Goal: Task Accomplishment & Management: Use online tool/utility

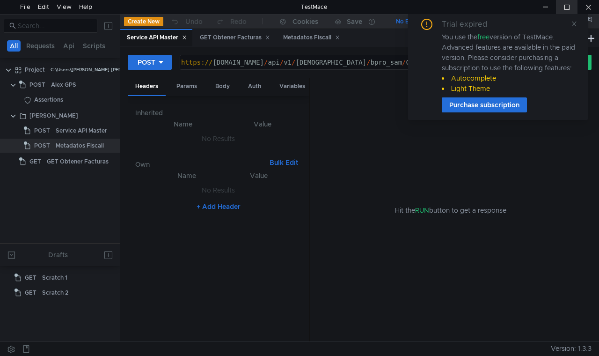
click at [569, 11] on div at bounding box center [567, 7] width 22 height 14
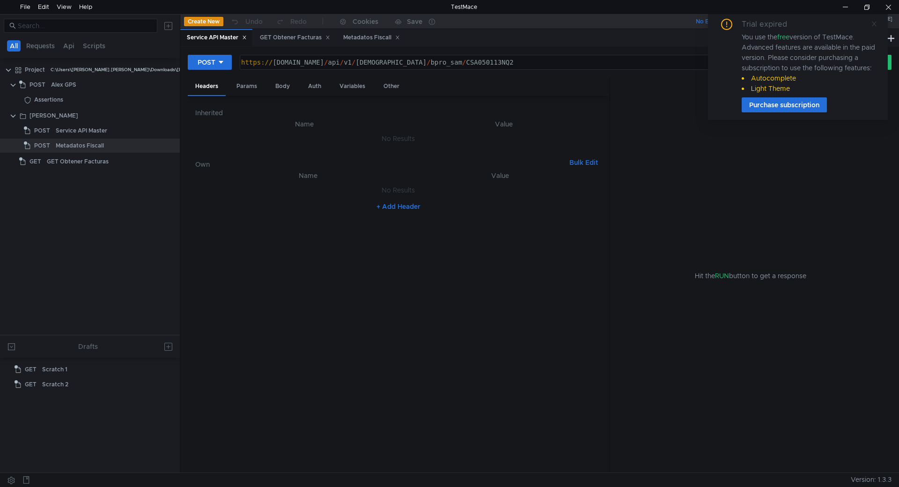
click at [599, 21] on icon at bounding box center [874, 24] width 7 height 7
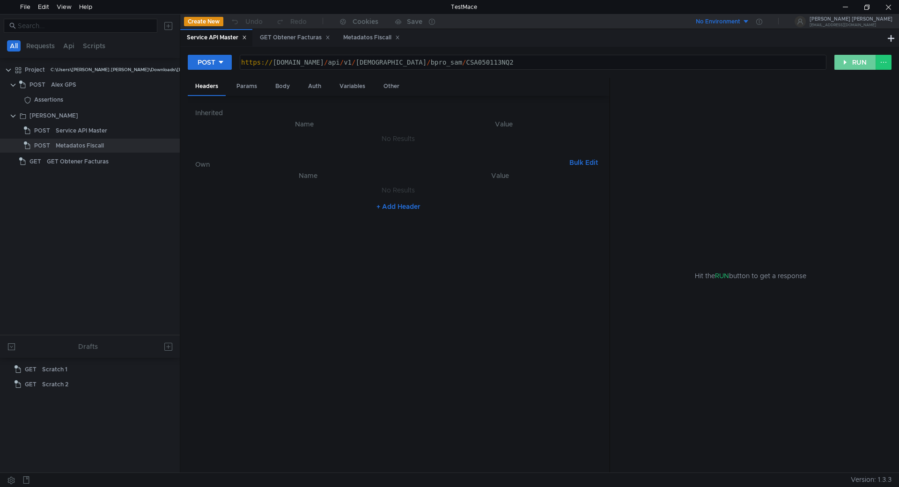
click at [599, 68] on button "RUN" at bounding box center [855, 62] width 42 height 15
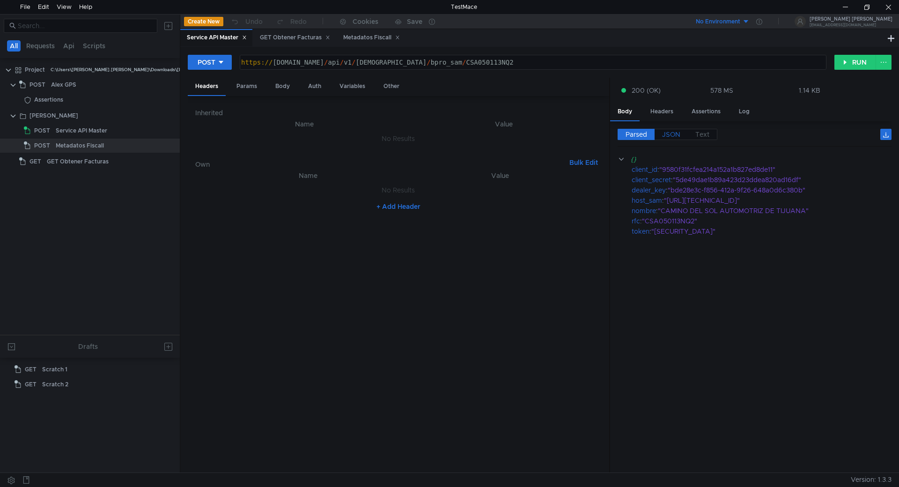
click at [599, 136] on span "JSON" at bounding box center [671, 134] width 18 height 8
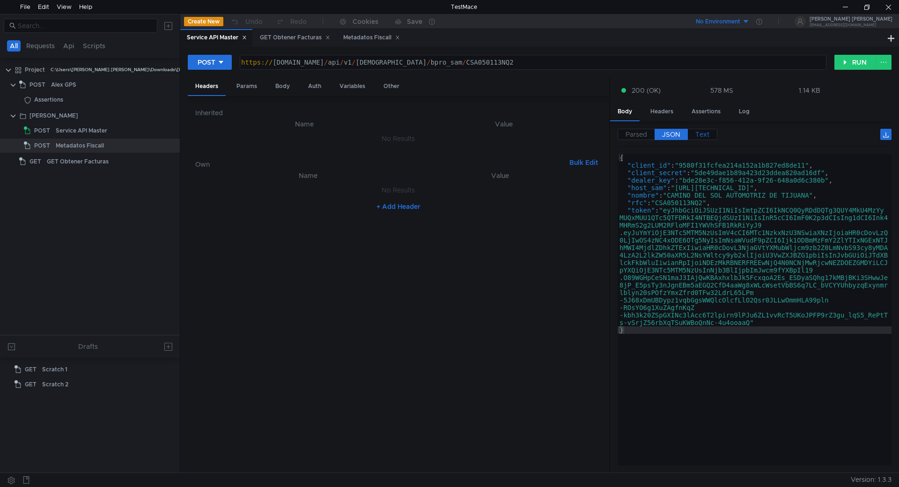
click at [599, 133] on span "Text" at bounding box center [702, 134] width 14 height 8
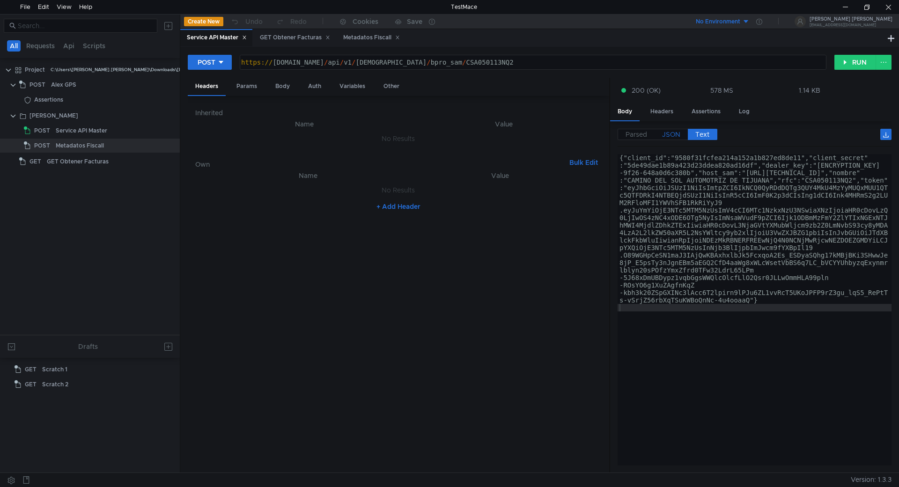
click at [599, 134] on span "JSON" at bounding box center [671, 134] width 18 height 8
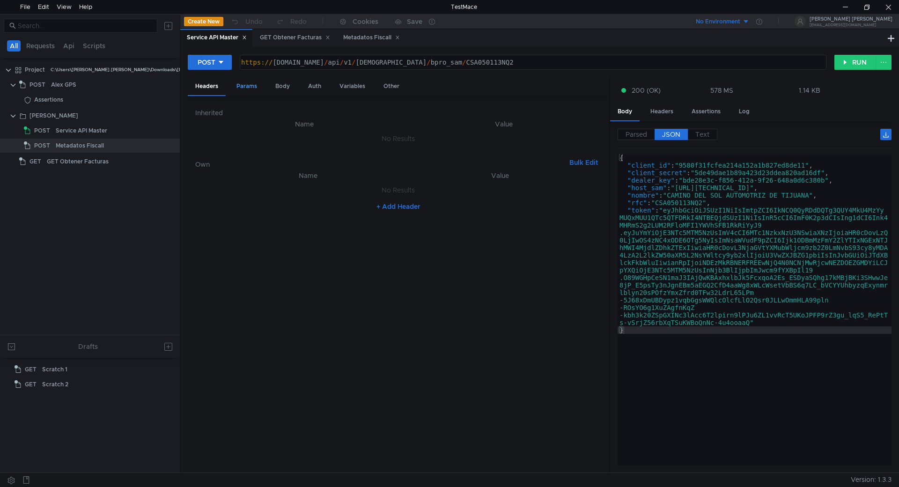
click at [251, 88] on div "Params" at bounding box center [247, 86] width 36 height 17
click at [288, 90] on div "Body" at bounding box center [283, 86] width 30 height 17
click at [314, 89] on div "Auth" at bounding box center [315, 86] width 28 height 17
click at [361, 82] on div "Variables" at bounding box center [352, 86] width 41 height 17
click at [391, 88] on div "Other" at bounding box center [391, 86] width 31 height 17
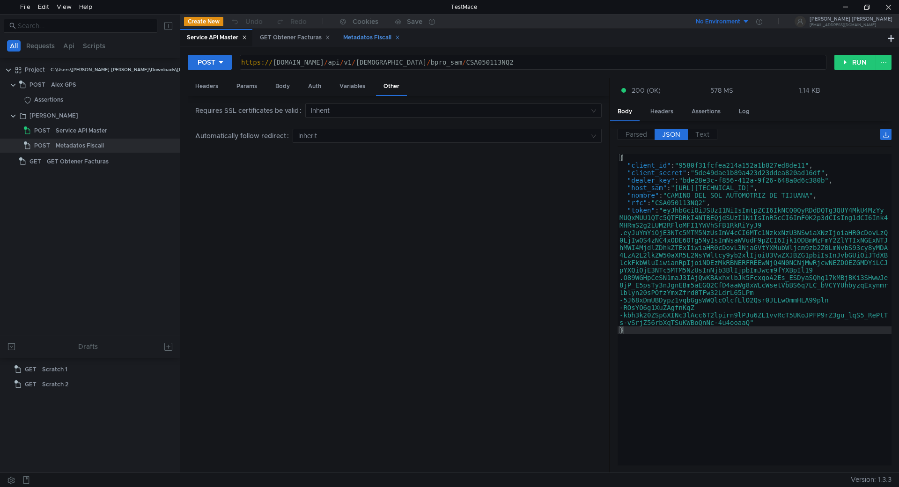
click at [370, 42] on div "Metadatos Fiscall" at bounding box center [371, 38] width 57 height 10
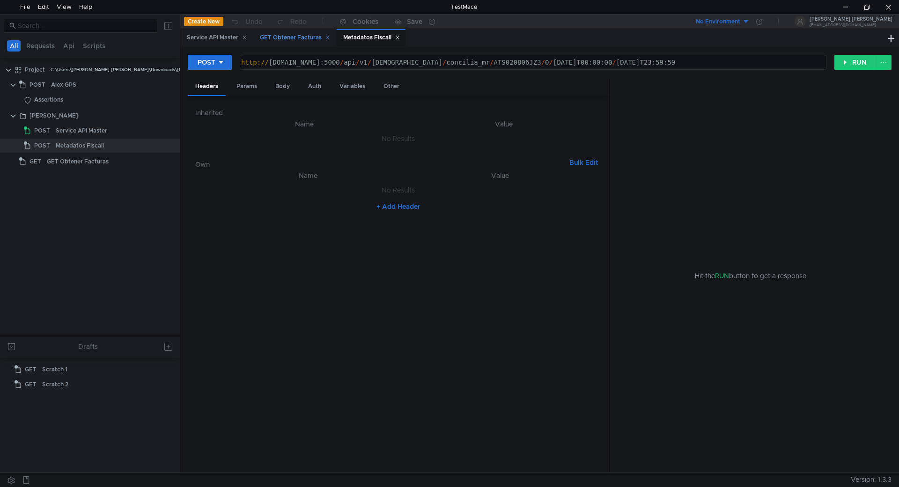
click at [297, 39] on div "GET Obtener Facturas" at bounding box center [295, 38] width 70 height 10
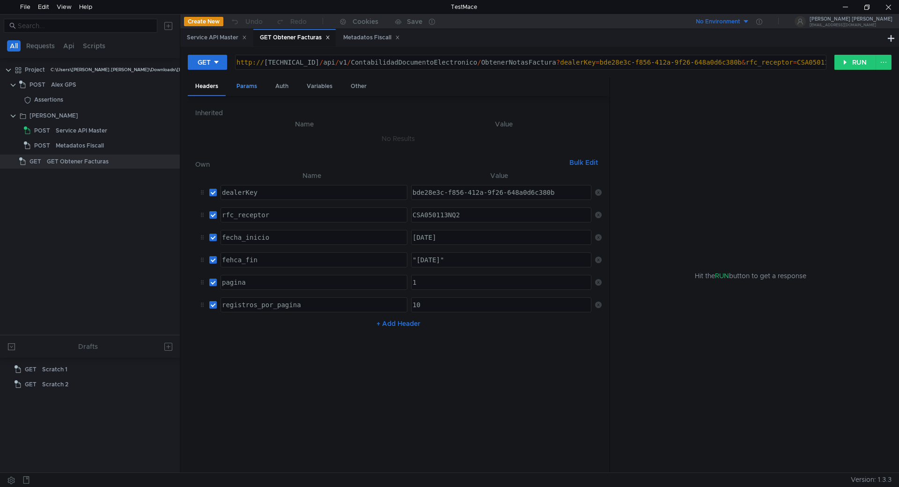
click at [248, 92] on div "Params" at bounding box center [247, 86] width 36 height 17
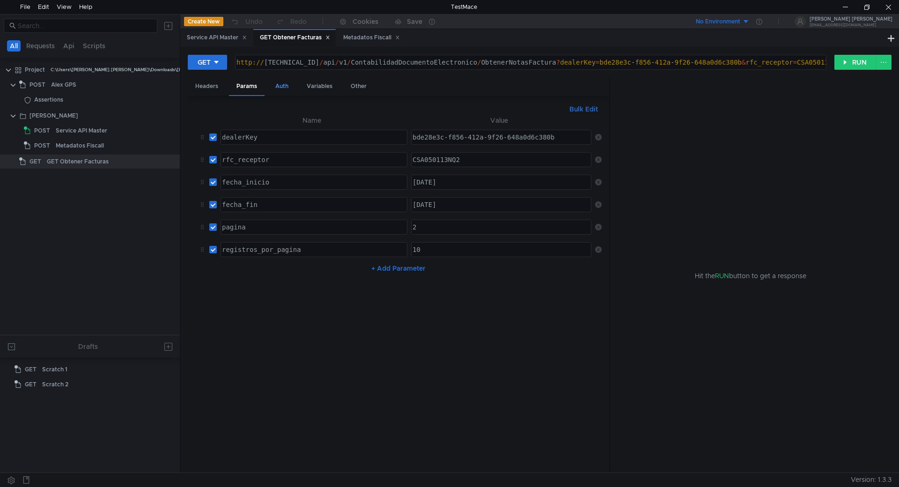
click at [285, 88] on div "Auth" at bounding box center [282, 86] width 28 height 17
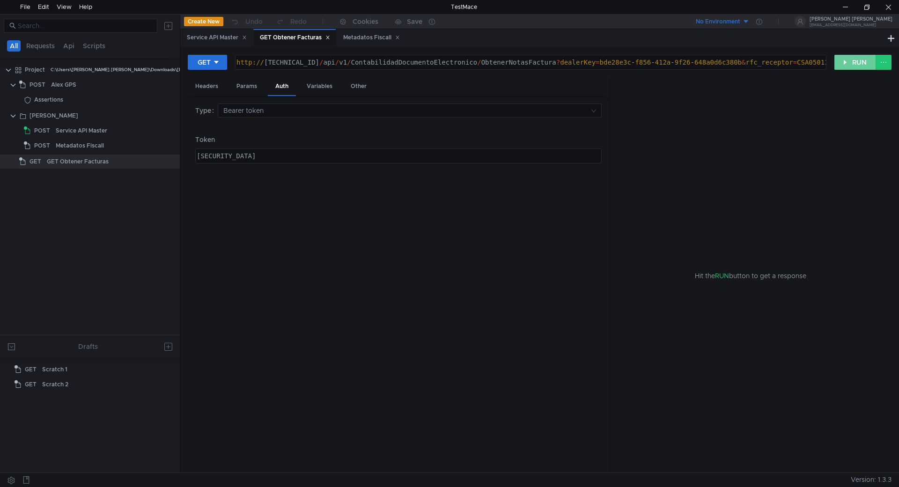
click at [599, 62] on button "RUN" at bounding box center [855, 62] width 42 height 15
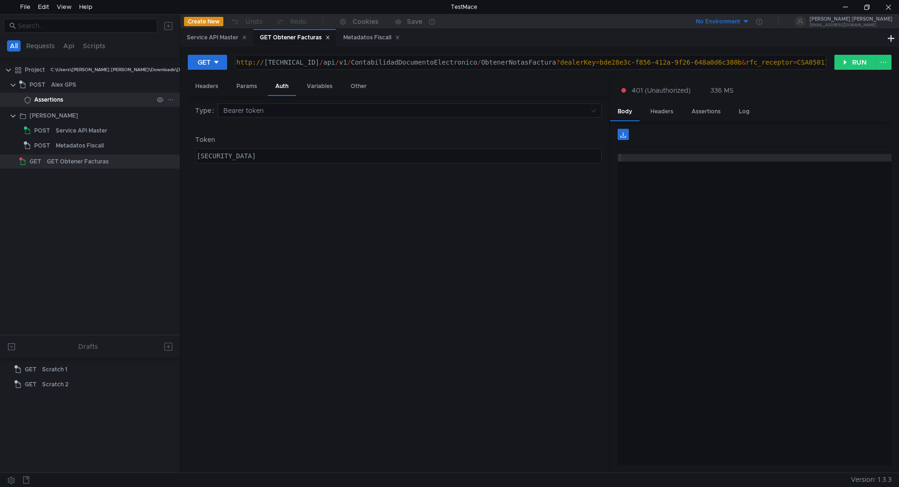
click at [42, 102] on div "Assertions" at bounding box center [48, 100] width 29 height 14
click at [73, 129] on div "Service API Master" at bounding box center [82, 131] width 52 height 14
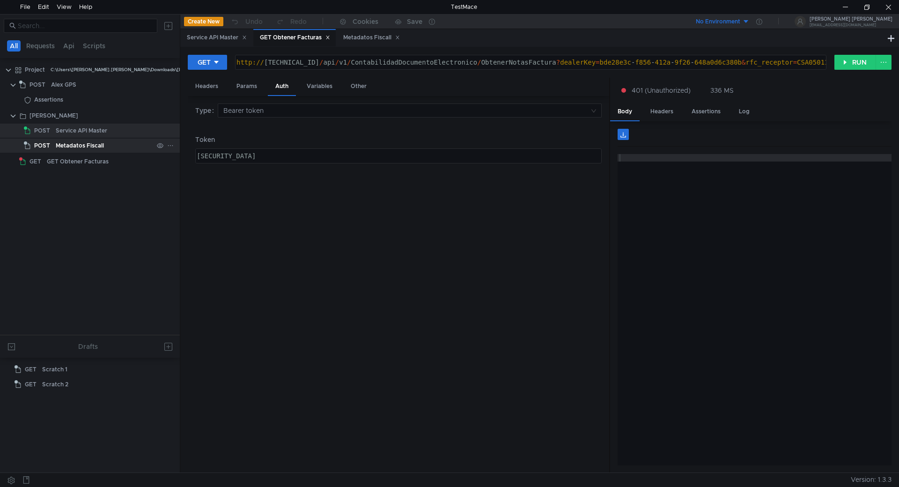
click at [66, 149] on div "Metadatos Fiscall" at bounding box center [80, 146] width 48 height 14
click at [59, 164] on div "GET Obtener Facturas" at bounding box center [78, 162] width 62 height 14
click at [303, 220] on div "Type Bearer token Token eyJhbGciOiJSUzI1NiIsImtpZCI6IjRGMzkyNjQxMzVEODc1MjFERUN…" at bounding box center [398, 284] width 406 height 362
click at [68, 132] on div "Service API Master" at bounding box center [82, 131] width 52 height 14
click at [845, 62] on button "RUN" at bounding box center [855, 62] width 42 height 15
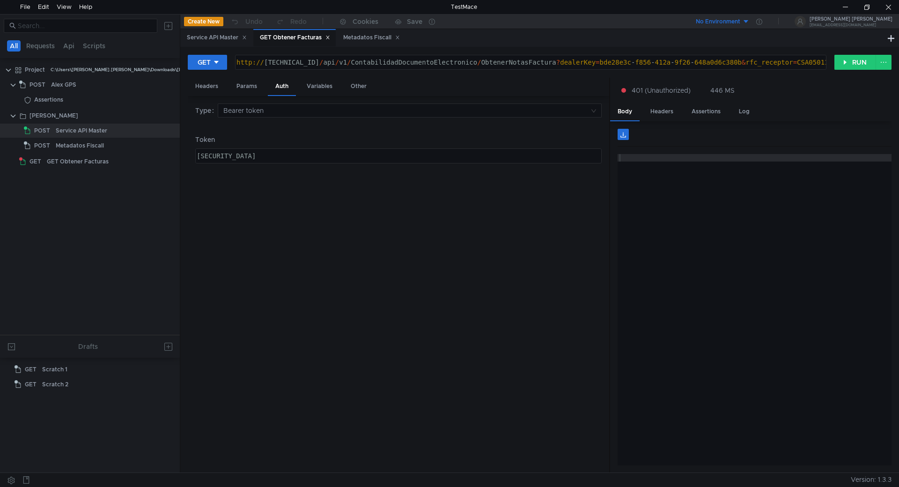
click at [228, 84] on div "Headers Params Auth Variables Other" at bounding box center [398, 87] width 421 height 18
click at [209, 88] on div "Headers" at bounding box center [207, 86] width 38 height 17
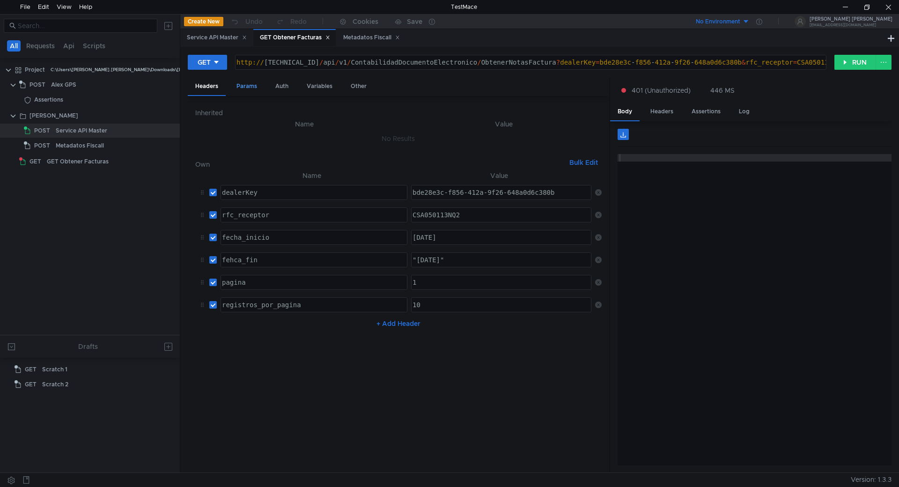
click at [254, 87] on div "Params" at bounding box center [247, 86] width 36 height 17
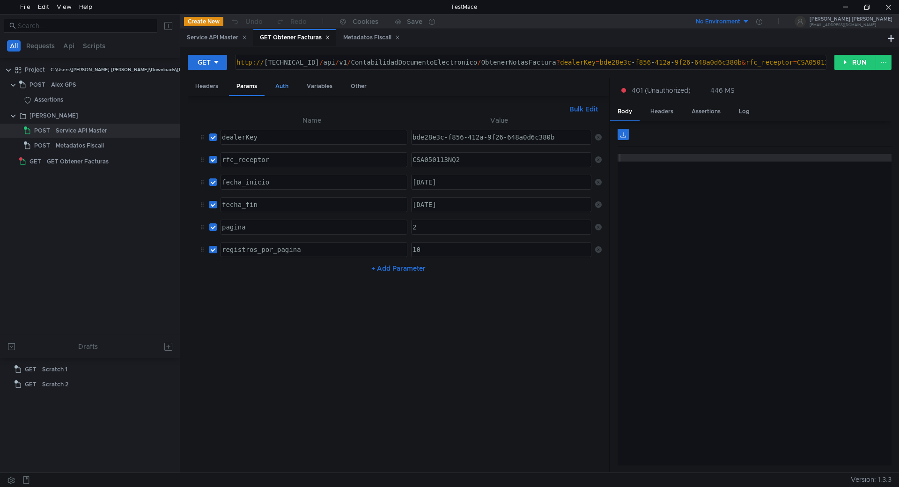
click at [290, 87] on div "Auth" at bounding box center [282, 86] width 28 height 17
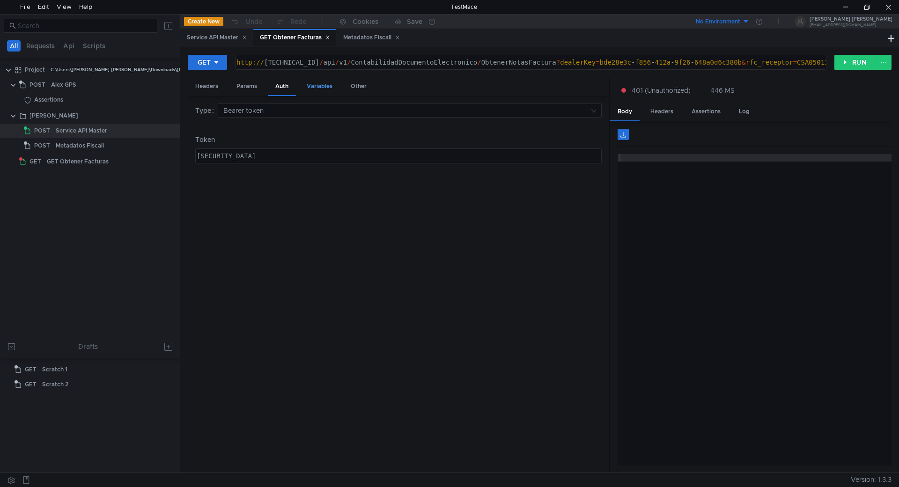
click at [322, 88] on div "Variables" at bounding box center [319, 86] width 41 height 17
click at [355, 85] on div "Other" at bounding box center [358, 86] width 31 height 17
click at [327, 89] on div "Variables" at bounding box center [319, 86] width 41 height 17
click at [218, 59] on icon at bounding box center [216, 62] width 7 height 7
click at [205, 98] on li "POST" at bounding box center [208, 96] width 41 height 15
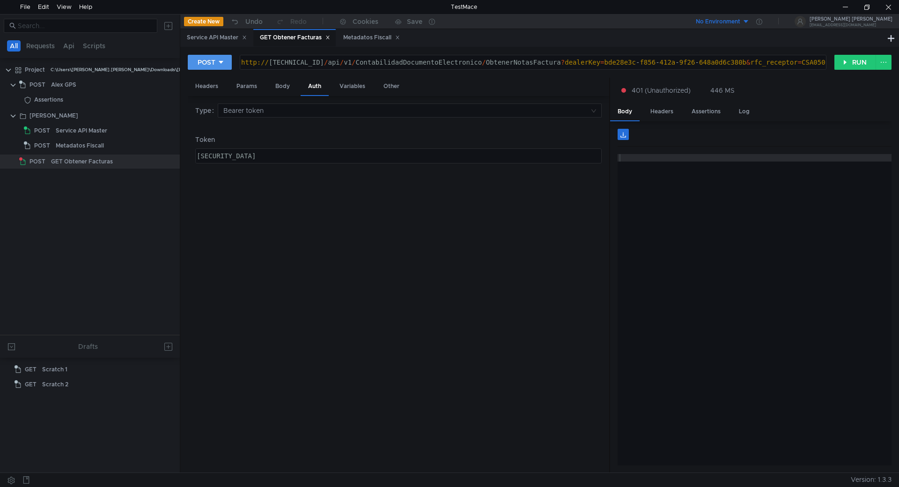
click at [220, 60] on icon at bounding box center [221, 62] width 7 height 7
click at [208, 81] on li "GET" at bounding box center [210, 81] width 44 height 15
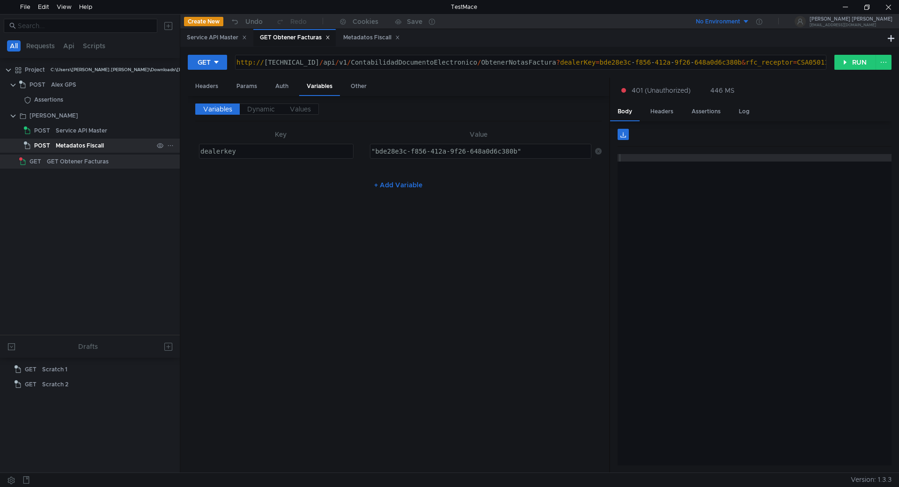
click at [101, 148] on div "Metadatos Fiscall" at bounding box center [80, 146] width 48 height 14
click at [90, 166] on div "GET Obtener Facturas" at bounding box center [78, 162] width 62 height 14
click at [89, 146] on div "Metadatos Fiscall" at bounding box center [80, 146] width 48 height 14
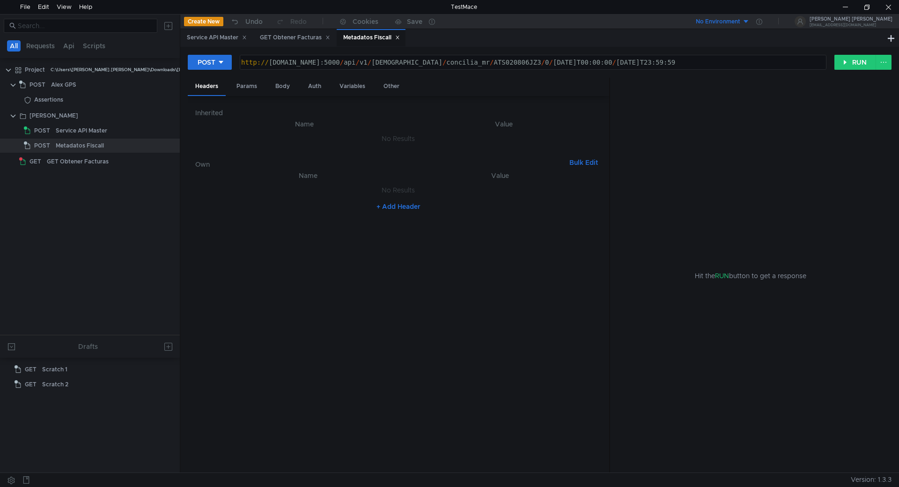
click at [205, 23] on button "Create New" at bounding box center [203, 21] width 39 height 9
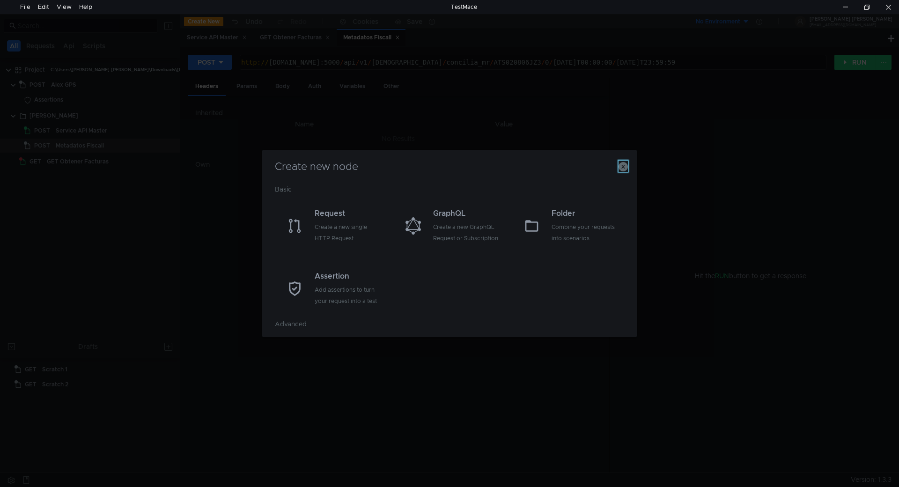
click at [620, 166] on icon "button" at bounding box center [623, 166] width 9 height 9
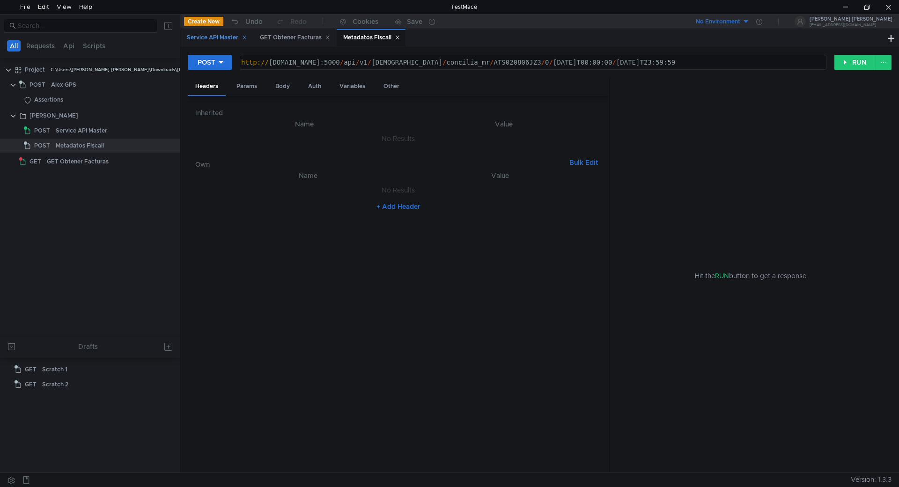
click at [221, 39] on div "Service API Master" at bounding box center [217, 38] width 60 height 10
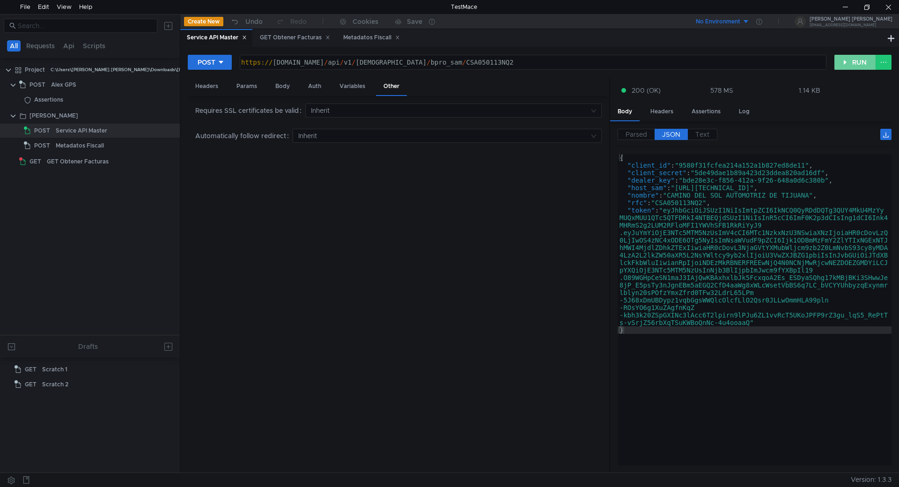
click at [845, 56] on button "RUN" at bounding box center [855, 62] width 42 height 15
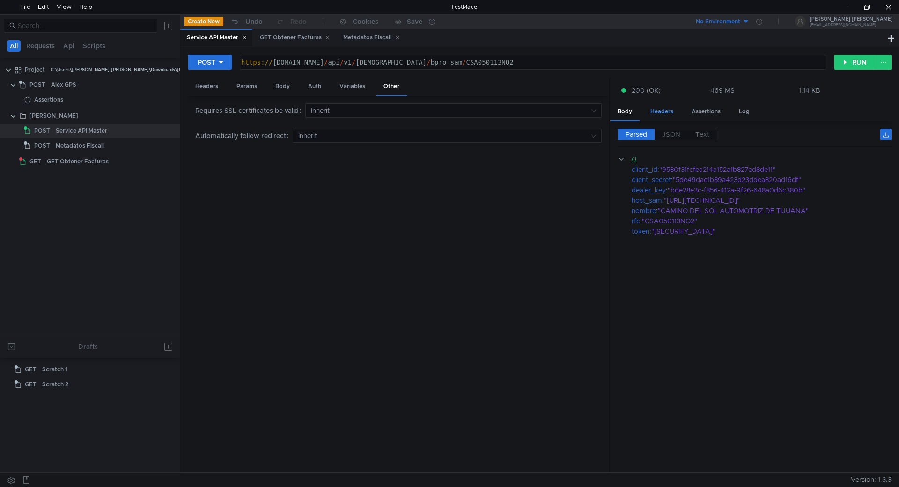
click at [672, 132] on span "JSON" at bounding box center [671, 134] width 18 height 8
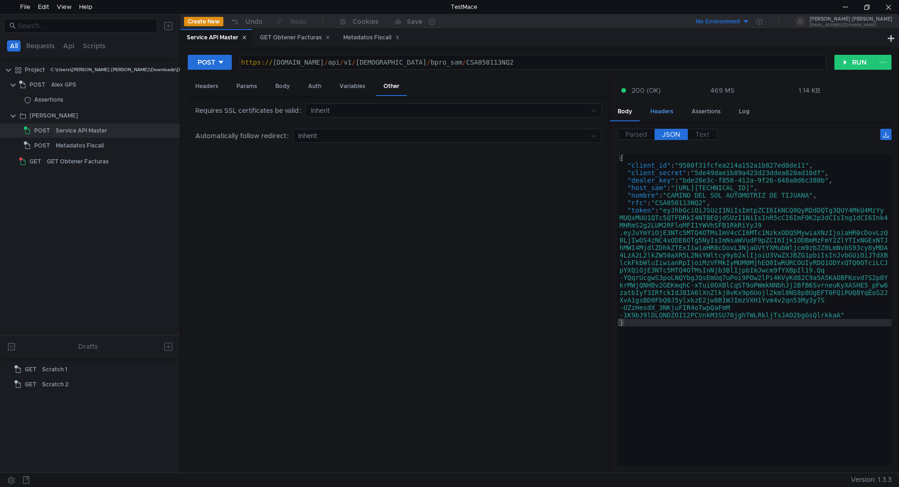
click at [662, 111] on div "Headers" at bounding box center [662, 111] width 38 height 17
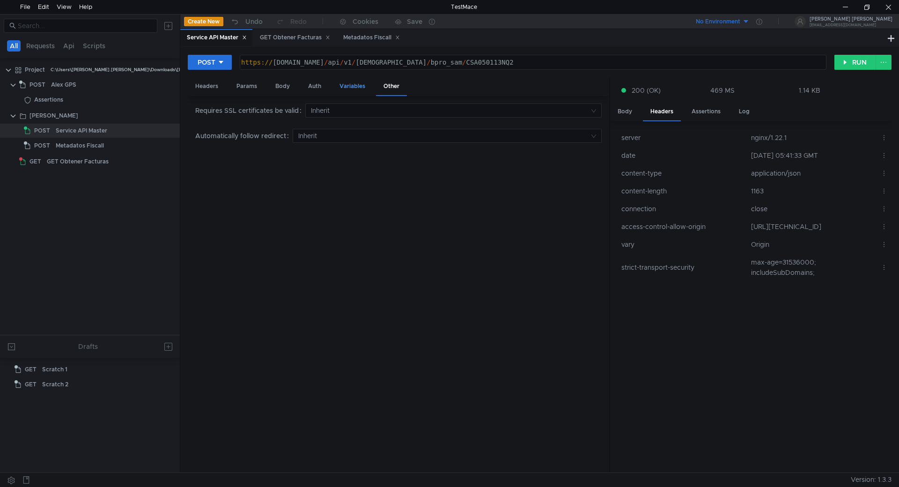
click at [349, 82] on div "Variables" at bounding box center [352, 86] width 41 height 17
click at [321, 87] on div "Auth" at bounding box center [315, 86] width 28 height 17
click at [308, 107] on input at bounding box center [406, 110] width 366 height 13
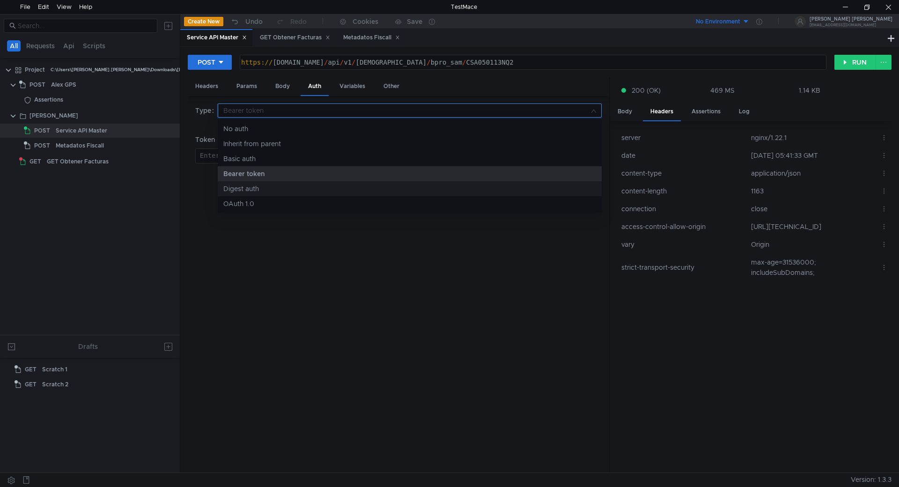
click at [284, 276] on div at bounding box center [449, 243] width 899 height 487
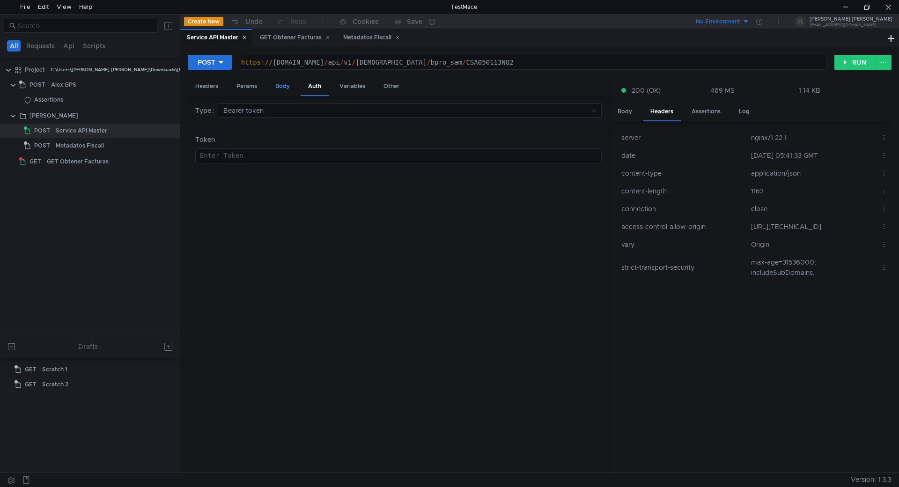
click at [283, 91] on div "Body" at bounding box center [283, 86] width 30 height 17
click at [248, 91] on div "Params" at bounding box center [247, 86] width 36 height 17
click at [213, 87] on div "Headers" at bounding box center [207, 86] width 38 height 17
click at [316, 87] on div "Auth" at bounding box center [315, 86] width 28 height 17
type textarea "https://fiscall.mx/api/v1/boveda/bpro_sam/CSA050113NQ2"
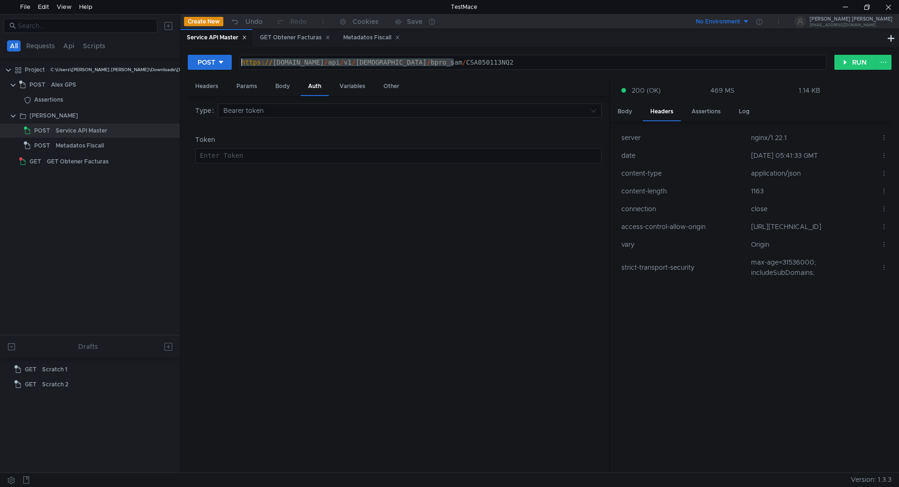
drag, startPoint x: 465, startPoint y: 63, endPoint x: 232, endPoint y: 64, distance: 233.2
click at [232, 64] on div "POST https://fiscall.mx/api/v1/boveda/bpro_sam/CSA050113NQ2 https:// fiscall.mx…" at bounding box center [511, 62] width 647 height 16
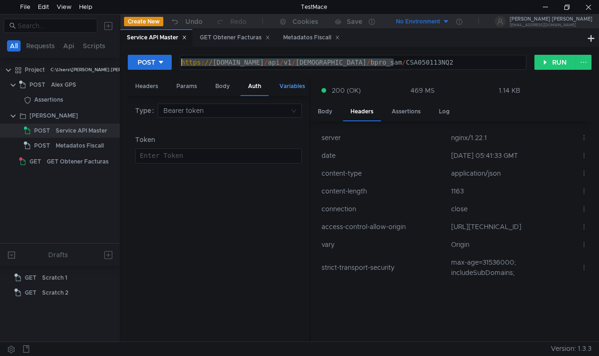
click at [298, 87] on div "Variables" at bounding box center [292, 86] width 41 height 17
click at [138, 86] on div "Headers" at bounding box center [147, 86] width 38 height 17
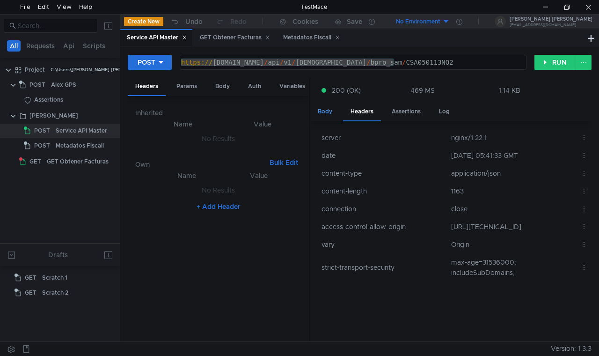
click at [321, 111] on div "Body" at bounding box center [325, 111] width 30 height 17
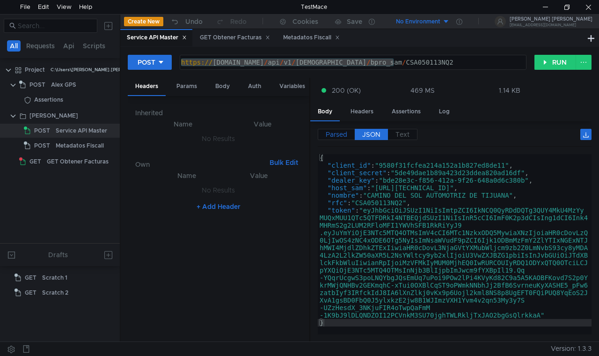
click at [335, 133] on span "Parsed" at bounding box center [337, 134] width 22 height 8
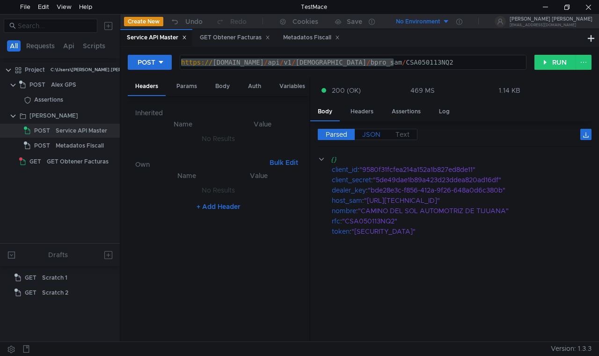
click at [372, 137] on span "JSON" at bounding box center [371, 134] width 18 height 8
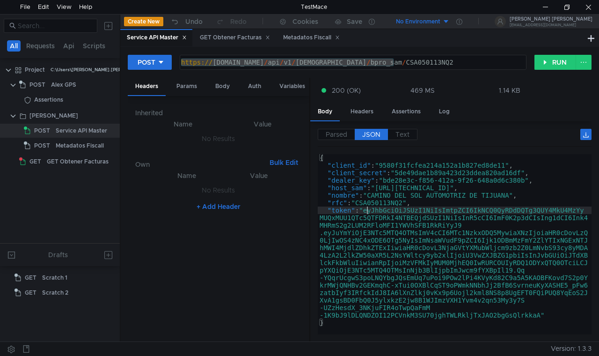
type textarea ""token": "eyJhbGciOiJSUzI1NiIsImtpZCI6IkNCQ0QyRDdDQTg3QUY4MkU4MzYyMUQxMUU1QTc5Q…"
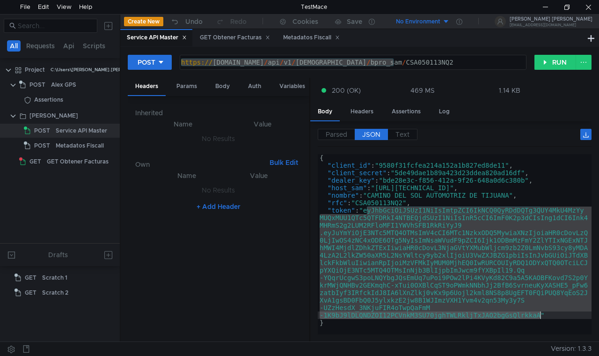
drag, startPoint x: 432, startPoint y: 228, endPoint x: 541, endPoint y: 315, distance: 139.9
click at [541, 315] on div "{ "client_id" : "9580f31fcfea214a152a1b827ed8de11" , "client_secret" : "5de49da…" at bounding box center [455, 251] width 274 height 195
click at [223, 38] on div "GET Obtener Facturas" at bounding box center [235, 38] width 70 height 10
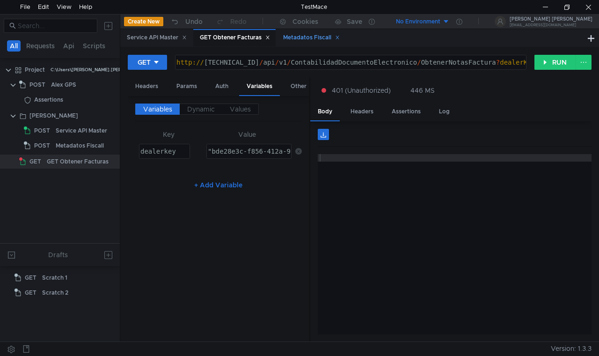
click at [306, 38] on div "Metadatos Fiscall" at bounding box center [311, 38] width 57 height 10
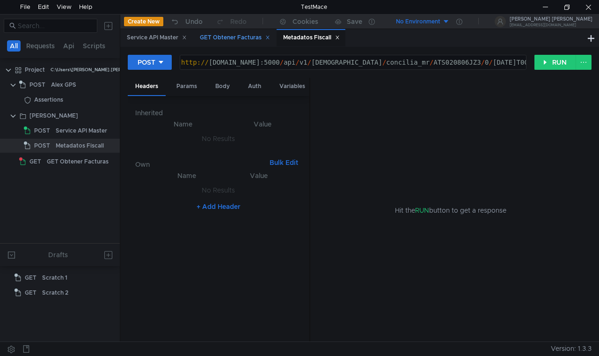
click at [246, 38] on div "GET Obtener Facturas" at bounding box center [235, 38] width 70 height 10
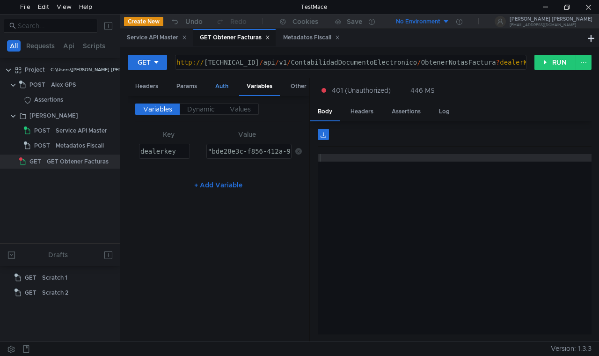
click at [230, 89] on div "Auth" at bounding box center [222, 86] width 28 height 17
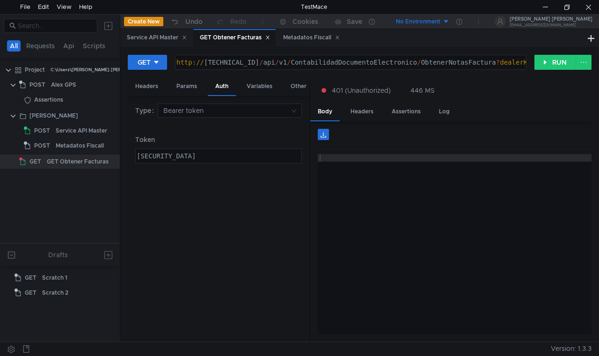
type textarea "eyJhbGciOiJSUzI1NiIsImtpZCI6IjRGMzkyNjQxMzVEODc1MjFERUNBNThCMTgxMjQ5MTNDMzlBQkJ…"
paste textarea
click at [546, 60] on button "RUN" at bounding box center [556, 62] width 42 height 15
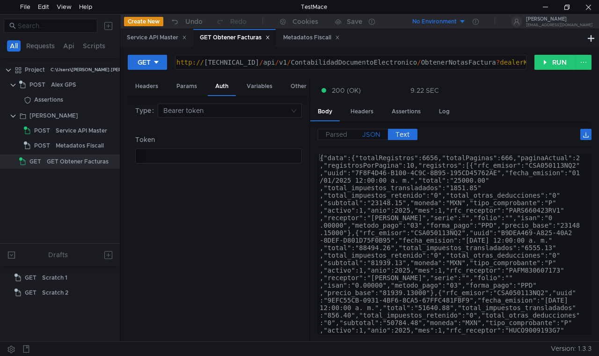
click at [375, 134] on span "JSON" at bounding box center [371, 134] width 18 height 8
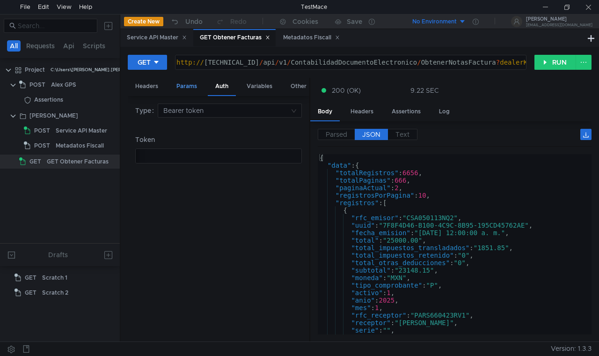
click at [179, 84] on div "Params" at bounding box center [187, 86] width 36 height 17
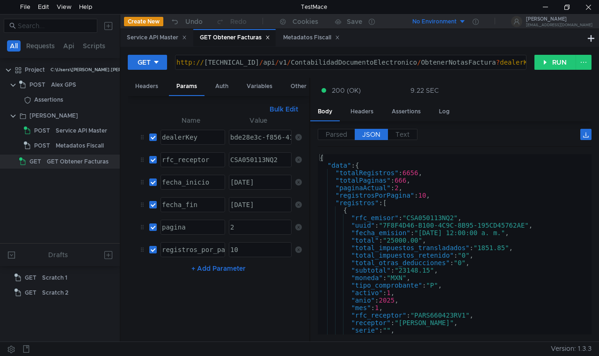
click at [283, 179] on div "[DATE]" at bounding box center [260, 189] width 62 height 22
type textarea "2025-08-01"
click at [273, 204] on div "[DATE]" at bounding box center [260, 212] width 62 height 22
type textarea "2025-08-31"
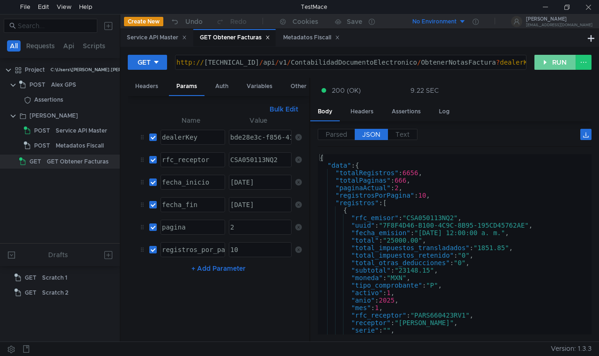
click at [542, 63] on button "RUN" at bounding box center [556, 62] width 42 height 15
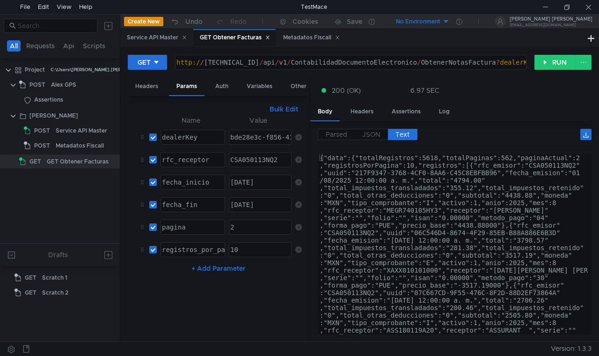
scroll to position [0, 2]
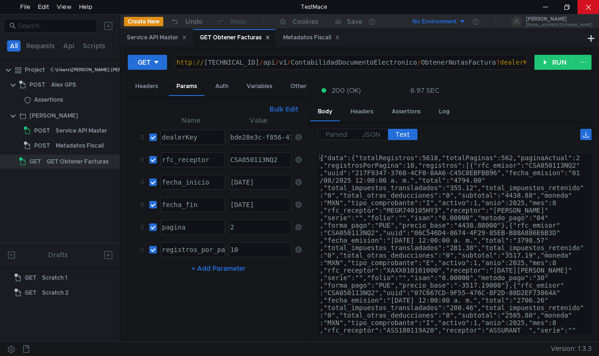
click at [598, 7] on div at bounding box center [589, 7] width 22 height 14
